Goal: Browse casually

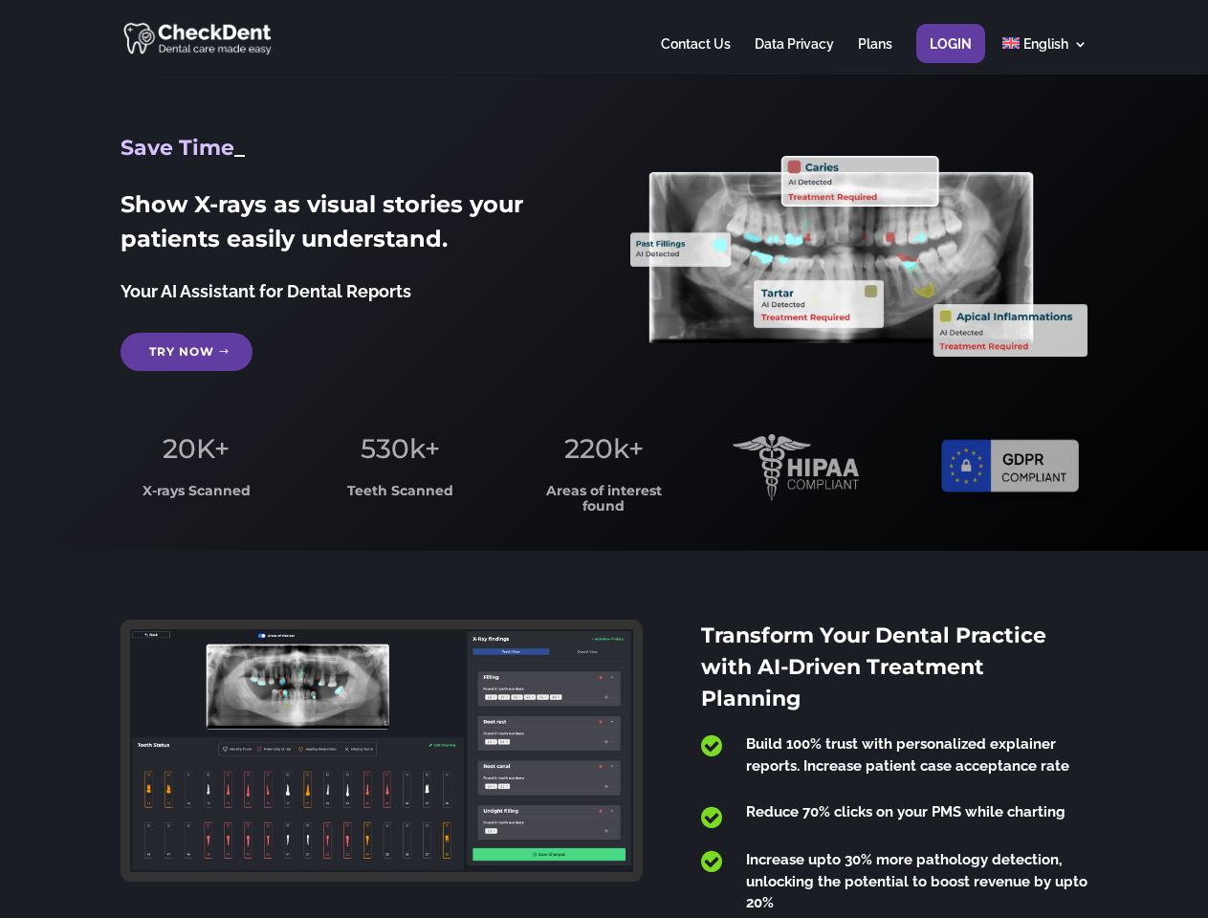
click at [604, 459] on span "220k+" at bounding box center [603, 448] width 79 height 33
click at [604, 37] on div at bounding box center [604, 37] width 966 height 75
click at [604, 459] on span "220k+" at bounding box center [603, 448] width 79 height 33
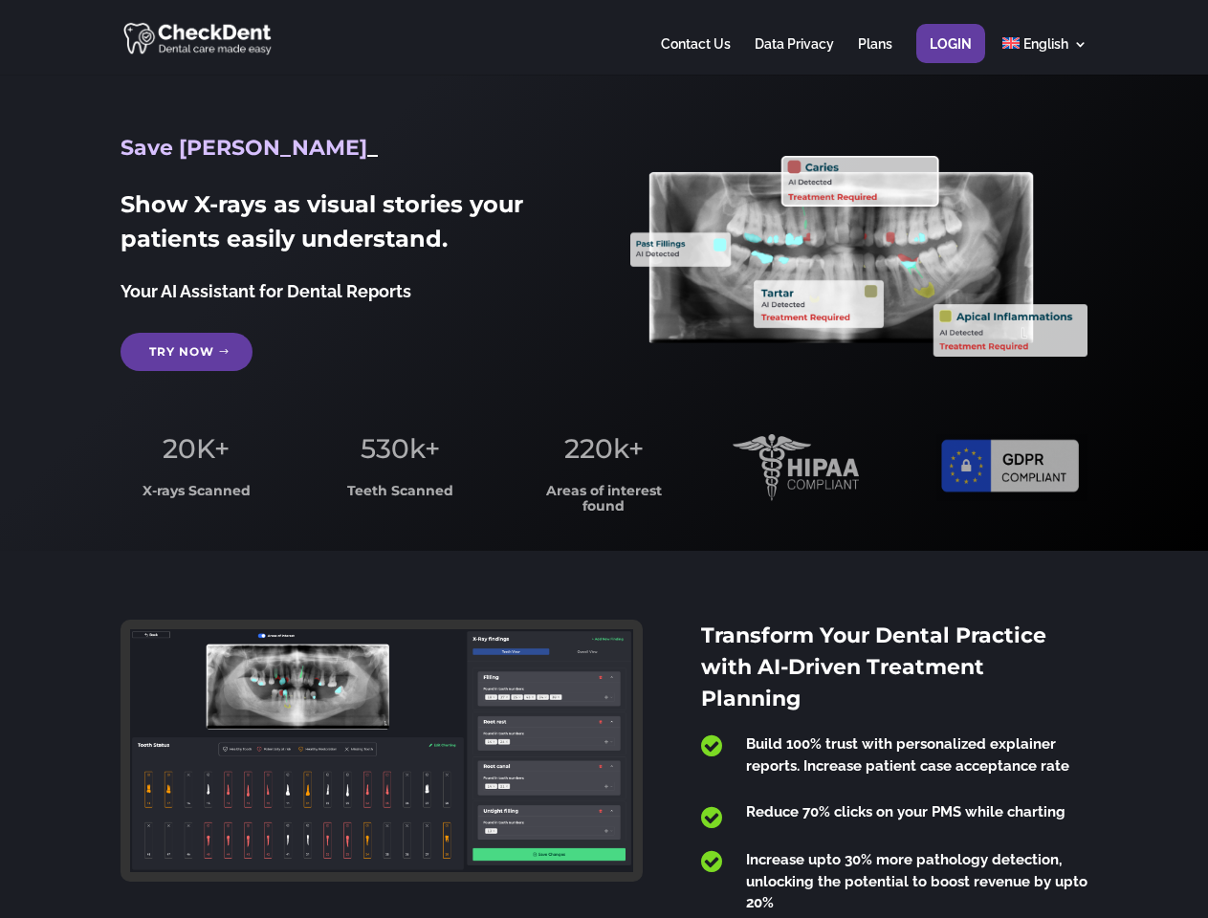
click at [604, 37] on div at bounding box center [604, 37] width 966 height 75
